Goal: Navigation & Orientation: Find specific page/section

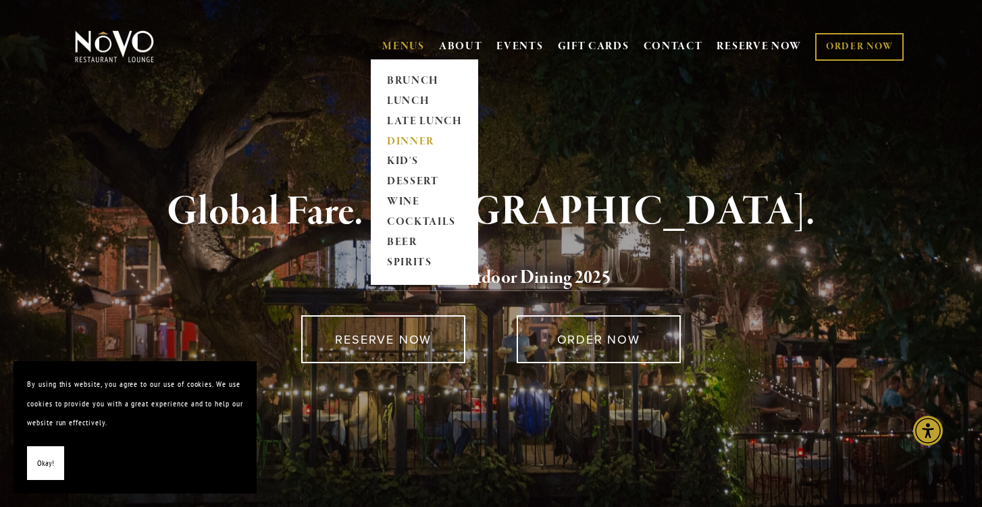
click at [408, 137] on link "DINNER" at bounding box center [424, 142] width 84 height 20
click at [416, 144] on link "DINNER" at bounding box center [424, 142] width 84 height 20
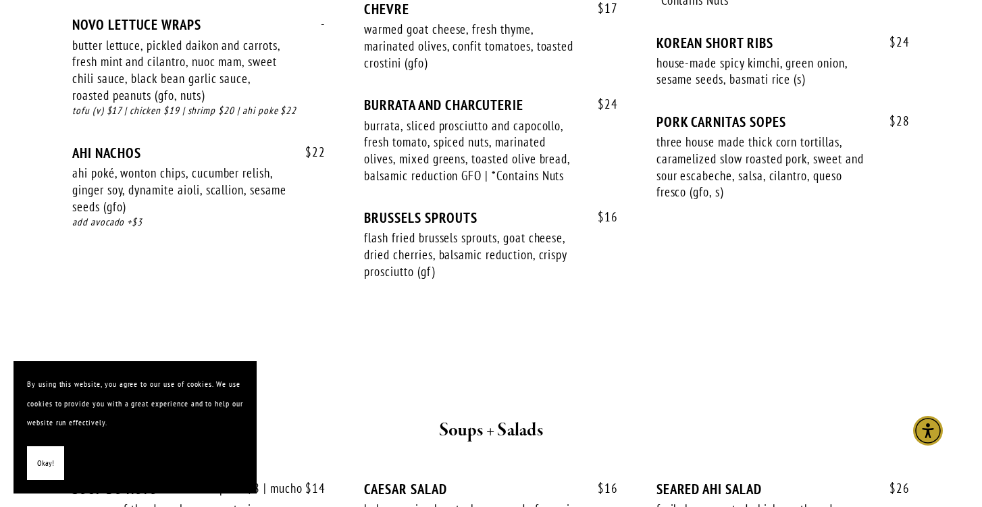
scroll to position [666, 0]
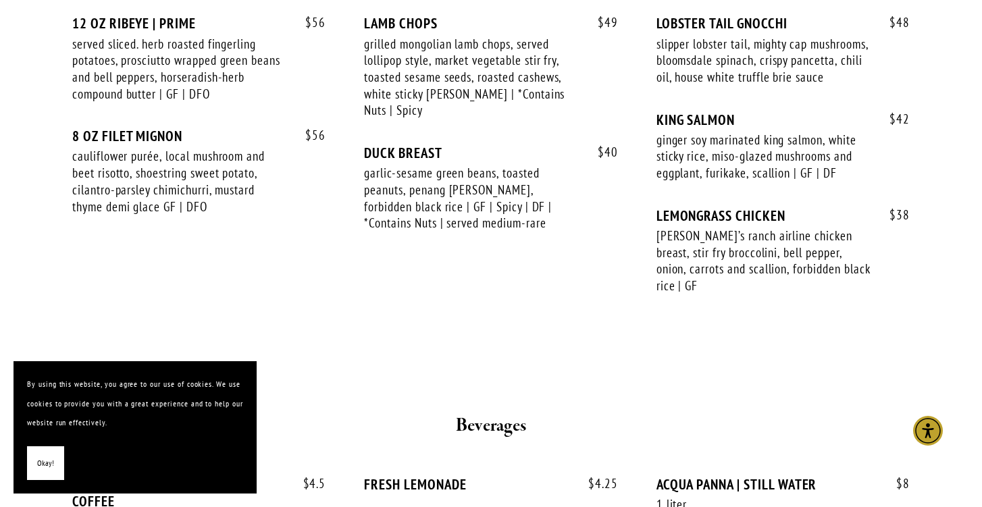
scroll to position [2377, 0]
